Goal: Submit feedback/report problem: Submit feedback/report problem

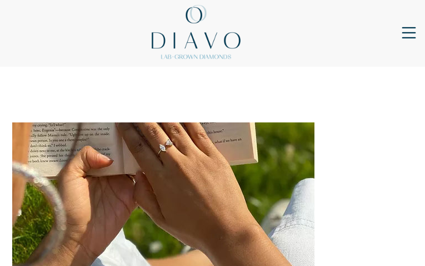
type input "N/A"
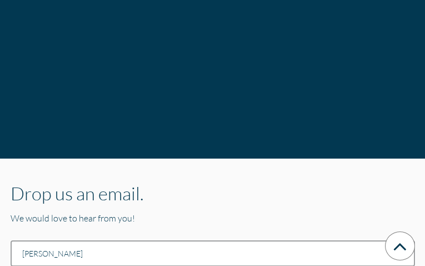
type input "Jason Tran"
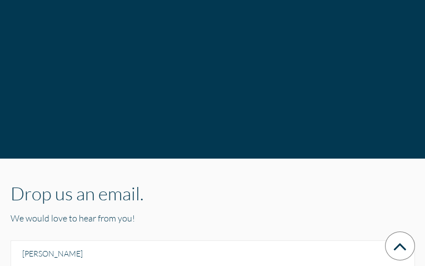
type input "jtran123@yahoo.com"
type input "Review wording?"
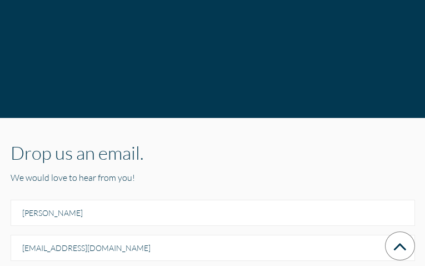
scroll to position [20, 0]
type textarea "Hello, Noticed "thought"-- it seems like it could be misspelled. You might veri…"
